Goal: Transaction & Acquisition: Purchase product/service

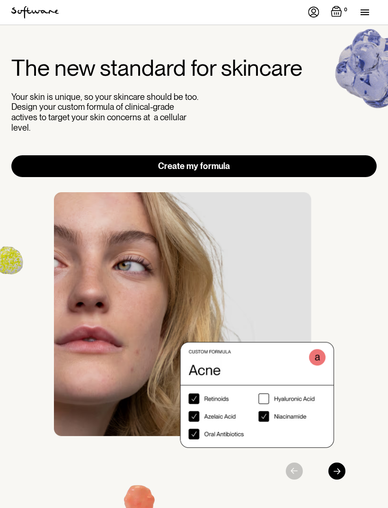
click at [363, 17] on div "menu" at bounding box center [369, 12] width 16 height 25
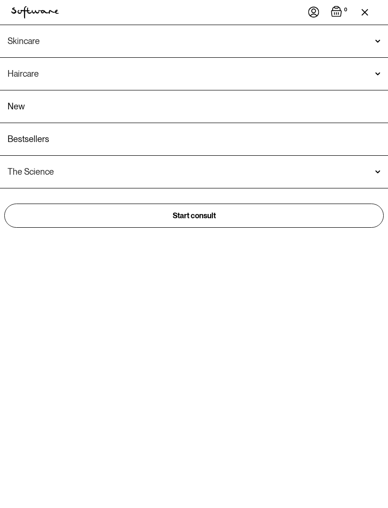
click at [314, 10] on img at bounding box center [313, 12] width 11 height 11
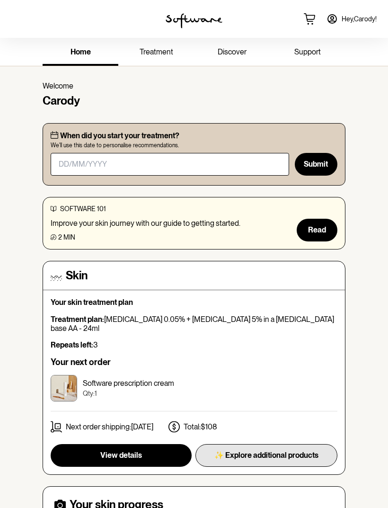
click at [267, 451] on span "✨ Explore additional products" at bounding box center [266, 455] width 104 height 9
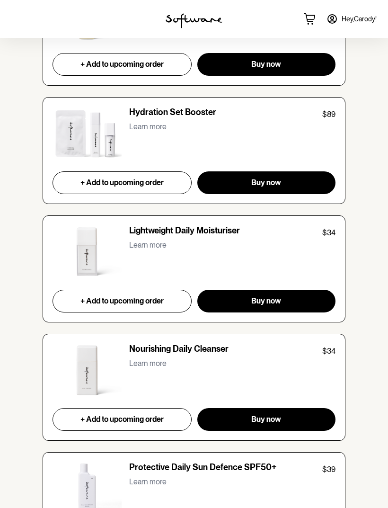
scroll to position [1926, 0]
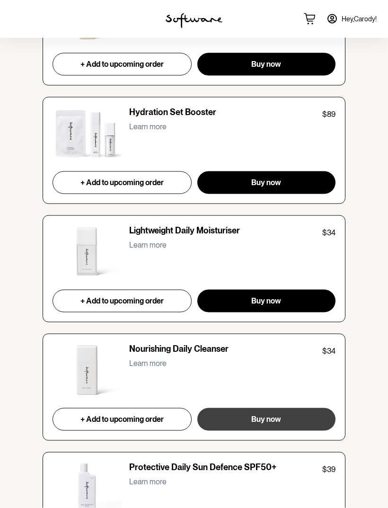
click at [277, 415] on span "Buy now" at bounding box center [266, 419] width 30 height 9
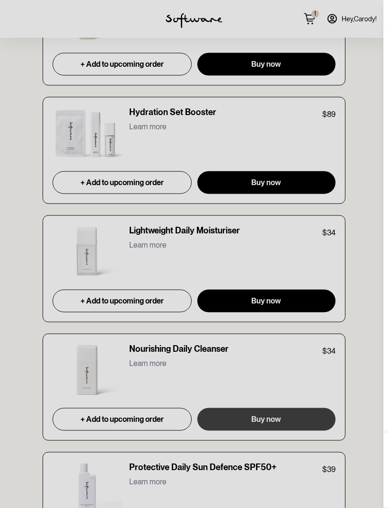
scroll to position [1926, 0]
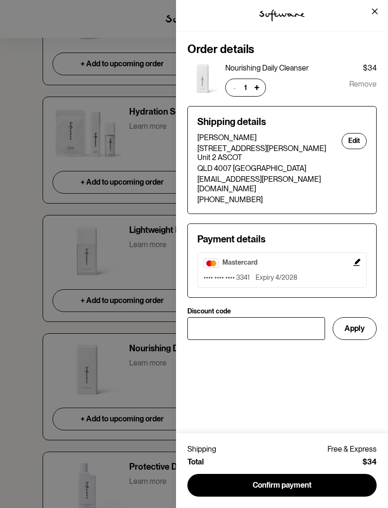
click at [24, 422] on div "tspan { white-space:pre } .shp0 { fill: #000000 } Order details Nourishing Dail…" at bounding box center [194, 254] width 388 height 508
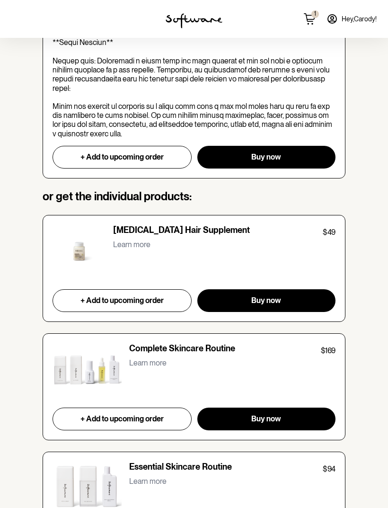
scroll to position [624, 0]
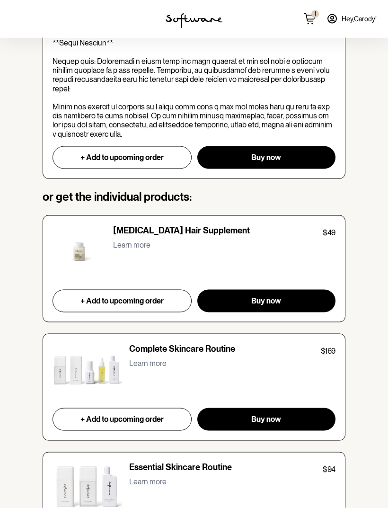
click at [313, 18] on span "1" at bounding box center [316, 14] width 8 height 8
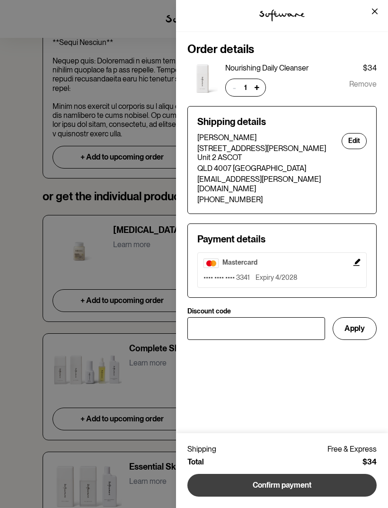
click at [286, 486] on button "Confirm payment" at bounding box center [282, 485] width 189 height 23
